Goal: Contribute content

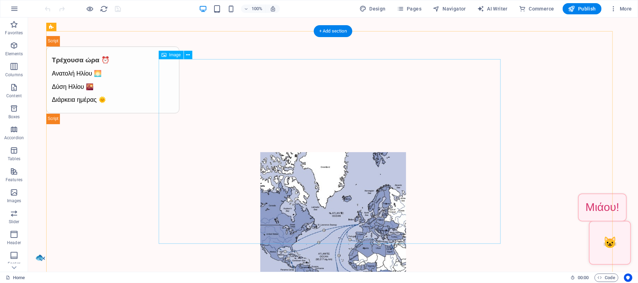
click at [315, 152] on figure "Image Slider" at bounding box center [333, 244] width 342 height 185
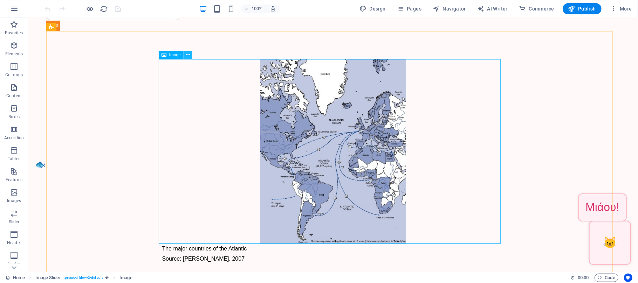
click at [187, 55] on icon at bounding box center [188, 54] width 4 height 7
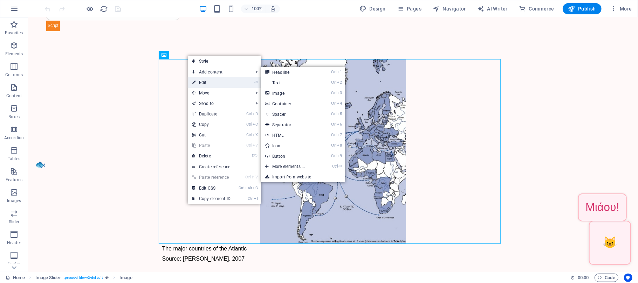
click at [195, 79] on link "⏎ Edit" at bounding box center [211, 82] width 47 height 11
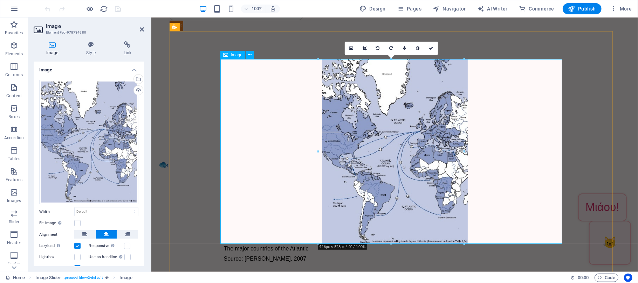
click at [396, 133] on figure "Image Slider" at bounding box center [395, 151] width 342 height 185
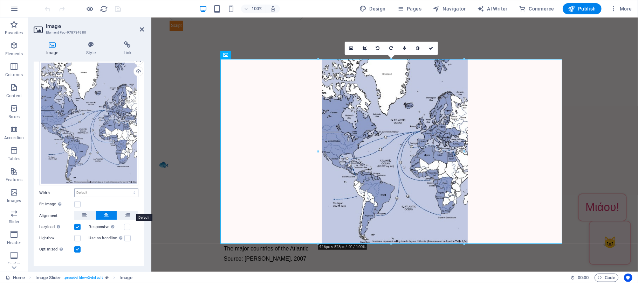
scroll to position [27, 0]
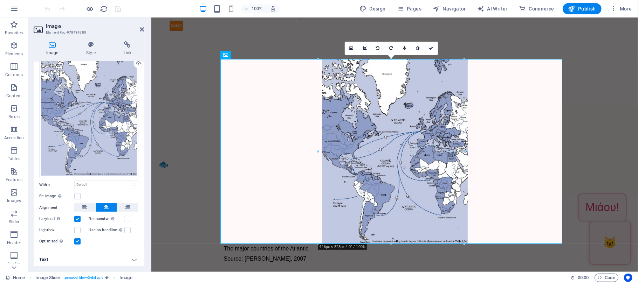
click at [52, 48] on icon at bounding box center [52, 44] width 37 height 7
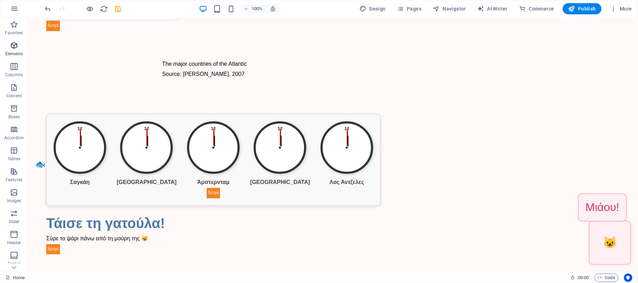
click at [12, 48] on icon "button" at bounding box center [14, 45] width 8 height 8
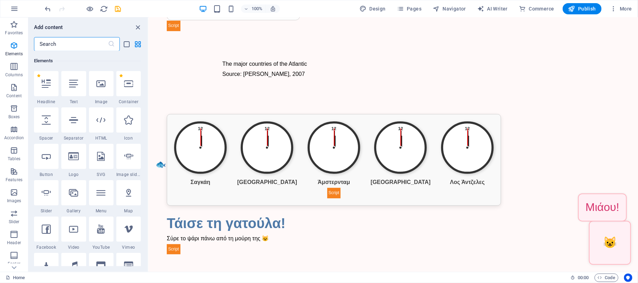
scroll to position [75, 0]
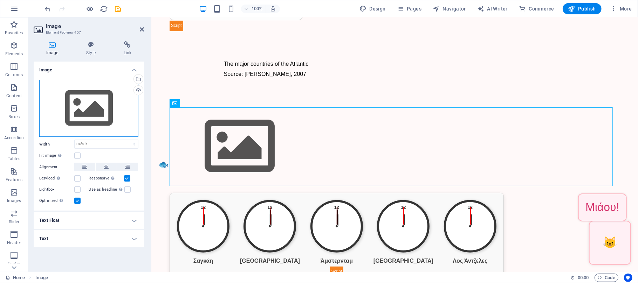
click at [90, 108] on div "Drag files here, click to choose files or select files from Files or our free s…" at bounding box center [88, 108] width 99 height 57
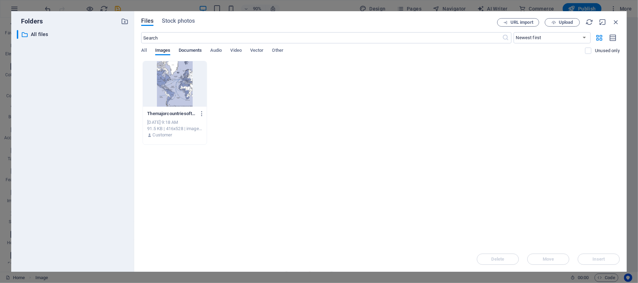
click at [188, 51] on span "Documents" at bounding box center [190, 51] width 23 height 10
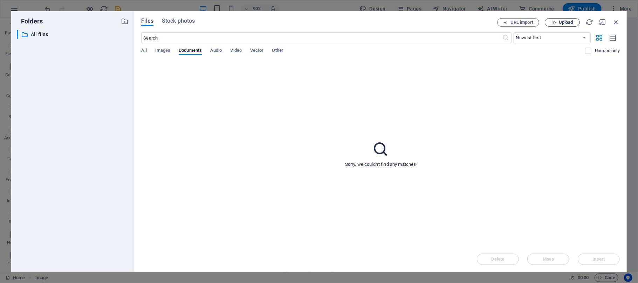
click at [559, 21] on span "Upload" at bounding box center [566, 22] width 14 height 4
click at [164, 48] on span "Images" at bounding box center [162, 51] width 15 height 10
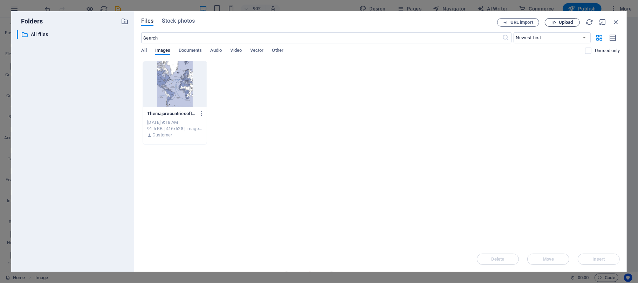
click at [564, 24] on span "Upload" at bounding box center [566, 22] width 14 height 4
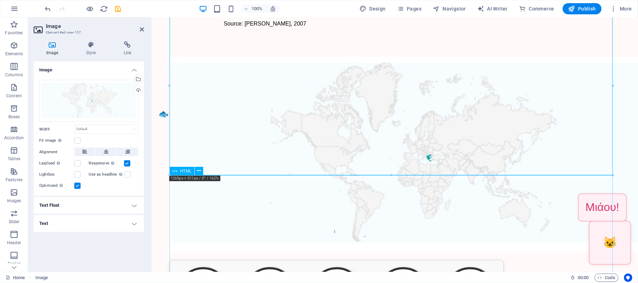
scroll to position [140, 0]
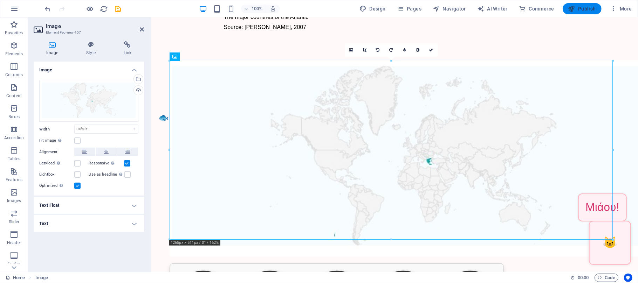
click at [584, 9] on span "Publish" at bounding box center [582, 8] width 28 height 7
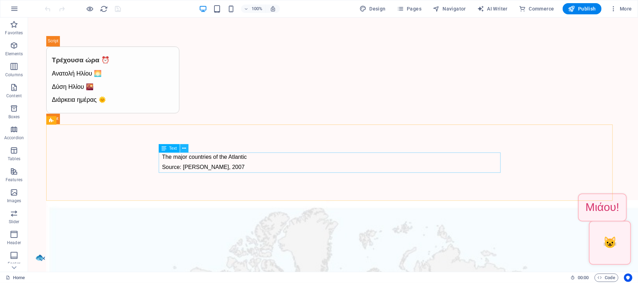
click at [185, 147] on icon at bounding box center [184, 148] width 4 height 7
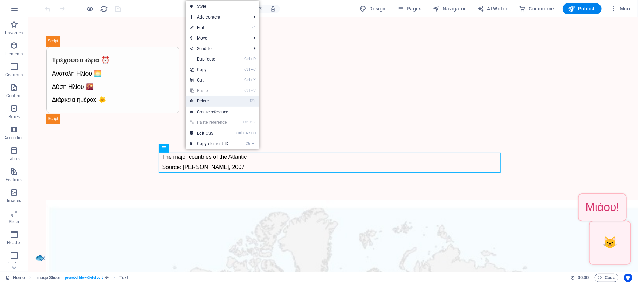
click at [202, 100] on link "⌦ Delete" at bounding box center [209, 101] width 47 height 11
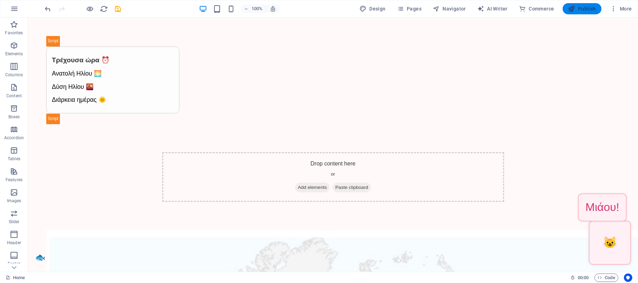
click at [587, 12] on span "Publish" at bounding box center [582, 8] width 28 height 7
